Goal: Information Seeking & Learning: Learn about a topic

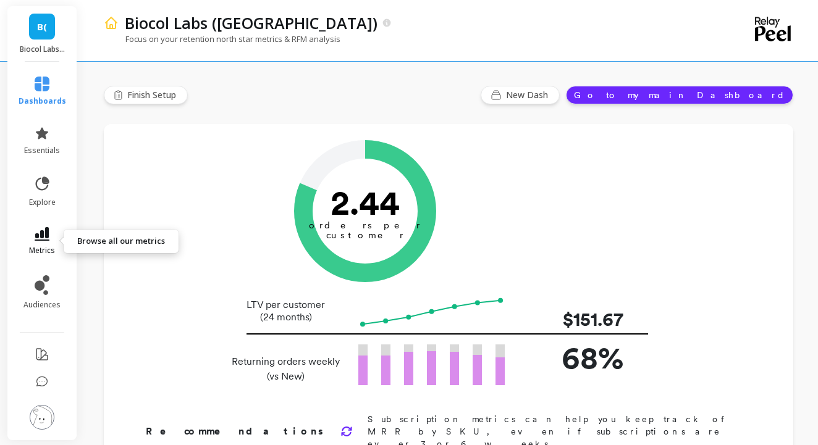
click at [40, 241] on link "metrics" at bounding box center [43, 241] width 48 height 28
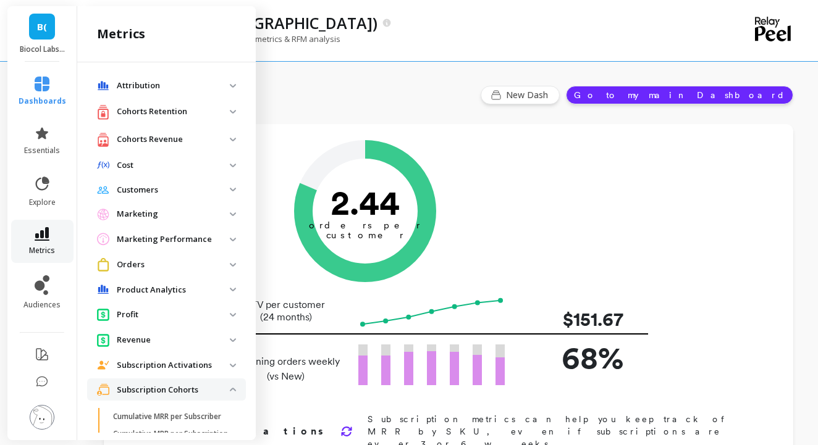
scroll to position [230, 0]
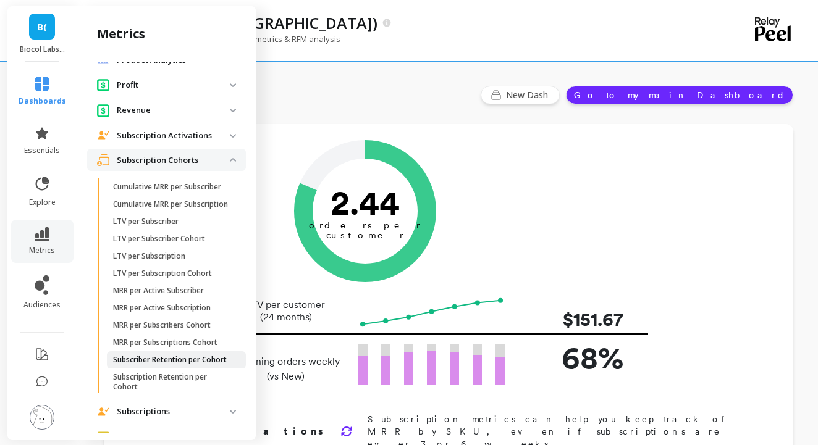
click at [157, 365] on p "Subscriber Retention per Cohort" at bounding box center [170, 360] width 114 height 10
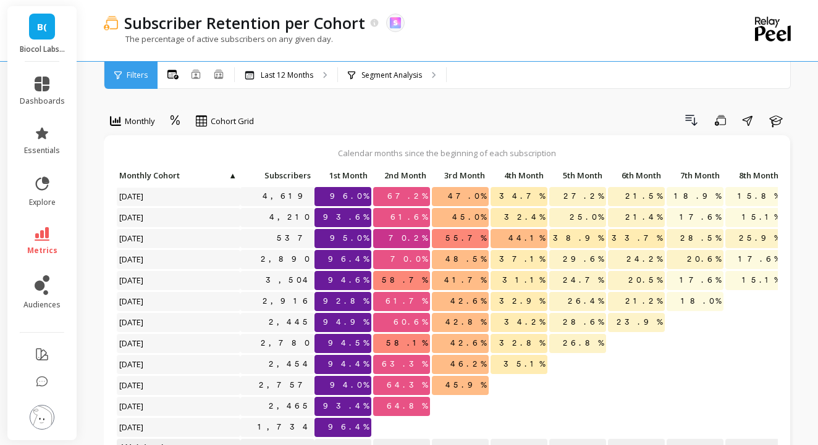
scroll to position [1, 0]
click at [377, 70] on p "Segment Analysis" at bounding box center [391, 75] width 61 height 10
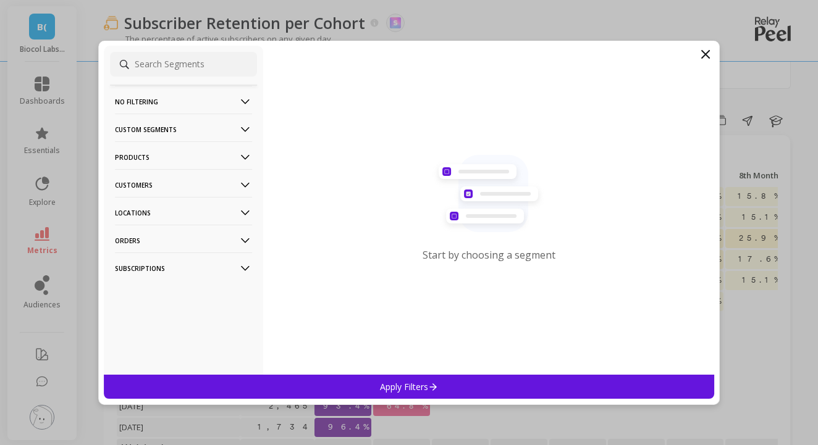
click at [179, 182] on p "Customers" at bounding box center [183, 184] width 137 height 31
click at [169, 153] on p "Products" at bounding box center [183, 156] width 137 height 31
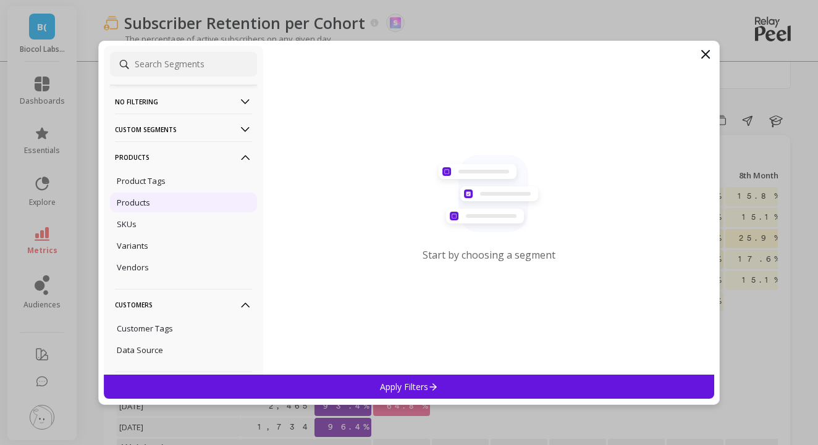
click at [157, 201] on div "Products" at bounding box center [183, 203] width 147 height 20
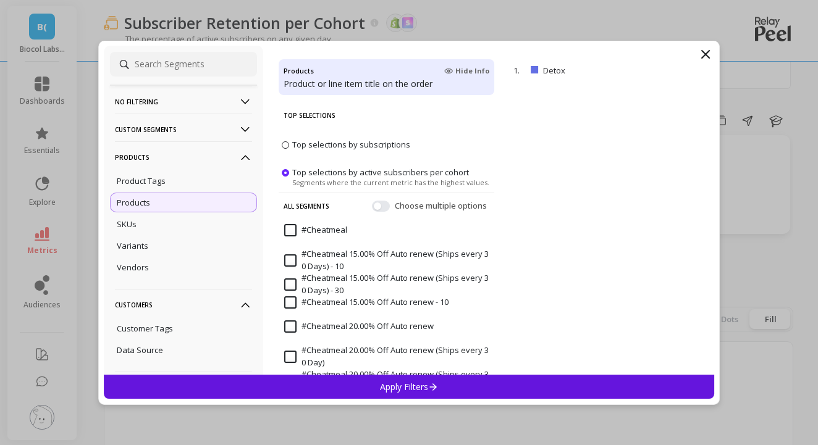
click at [532, 375] on div "Apply Filters" at bounding box center [409, 387] width 610 height 24
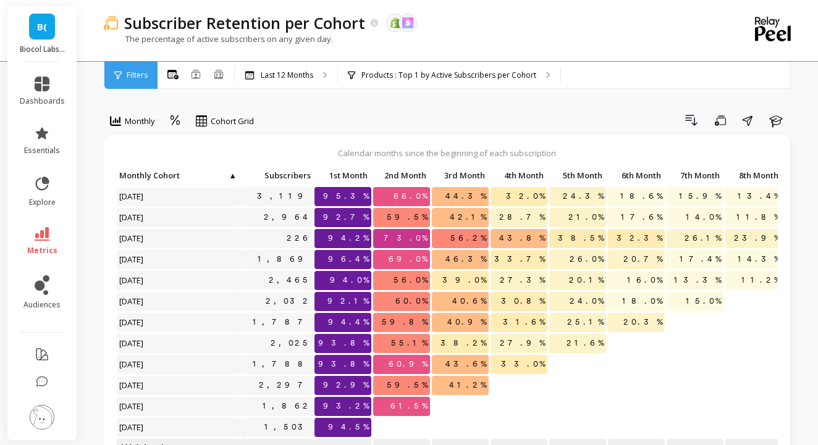
scroll to position [1, 0]
click at [441, 74] on p "Products : Top 1 by Active Subscribers per Cohort" at bounding box center [448, 75] width 175 height 10
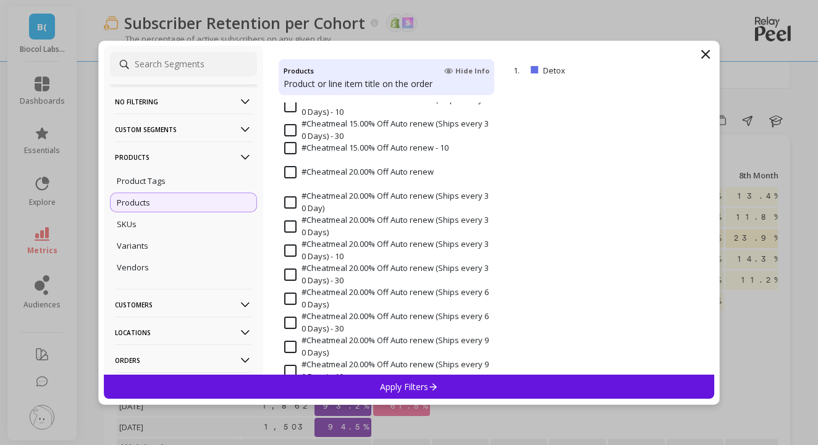
scroll to position [154, 0]
click at [127, 219] on div "SKUs" at bounding box center [183, 224] width 147 height 20
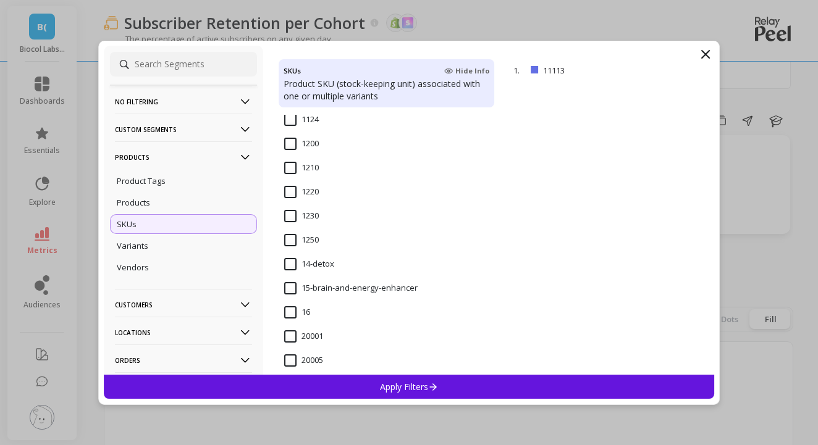
scroll to position [968, 0]
click at [320, 268] on span "14-detox" at bounding box center [309, 269] width 50 height 26
click at [366, 397] on div "Apply Filters" at bounding box center [409, 387] width 610 height 24
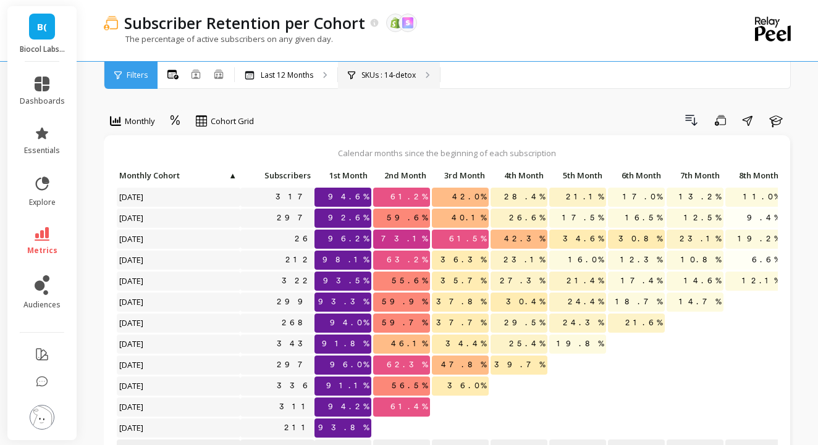
click at [382, 72] on p "SKUs : 14-detox" at bounding box center [388, 75] width 54 height 10
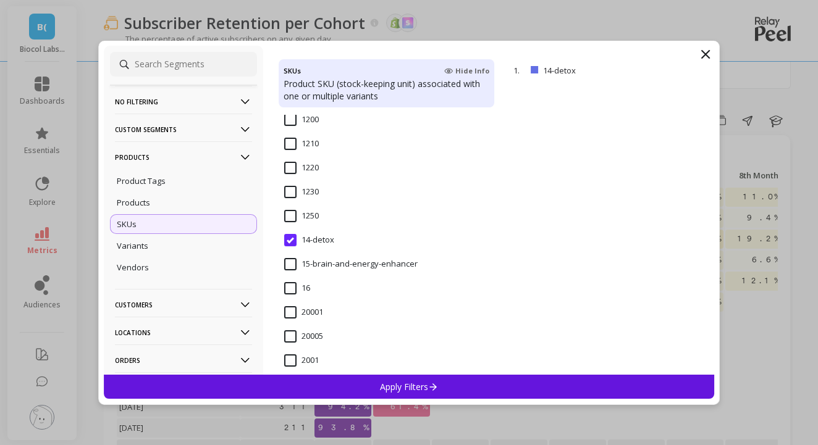
scroll to position [991, 0]
